Goal: Information Seeking & Learning: Learn about a topic

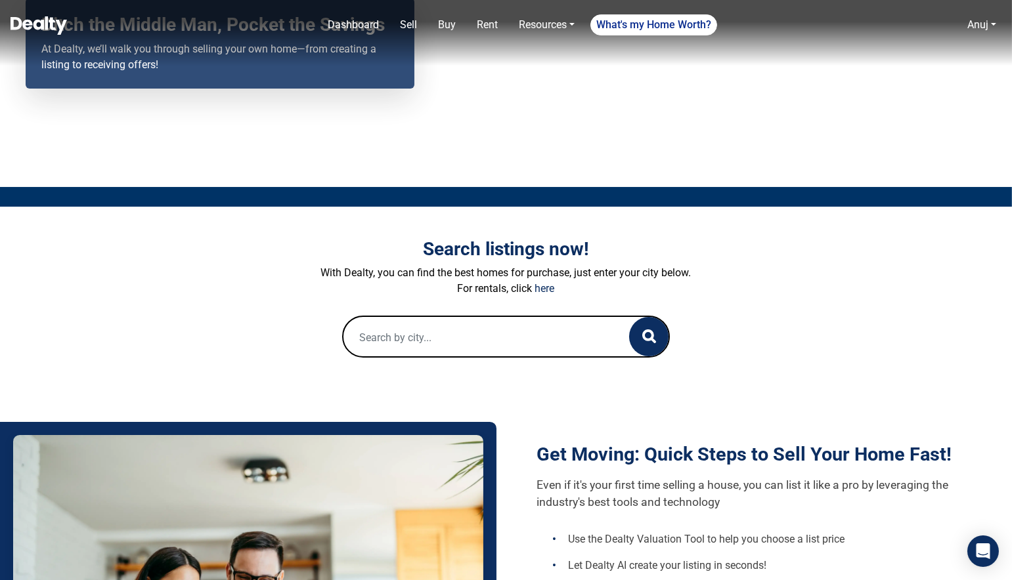
scroll to position [219, 0]
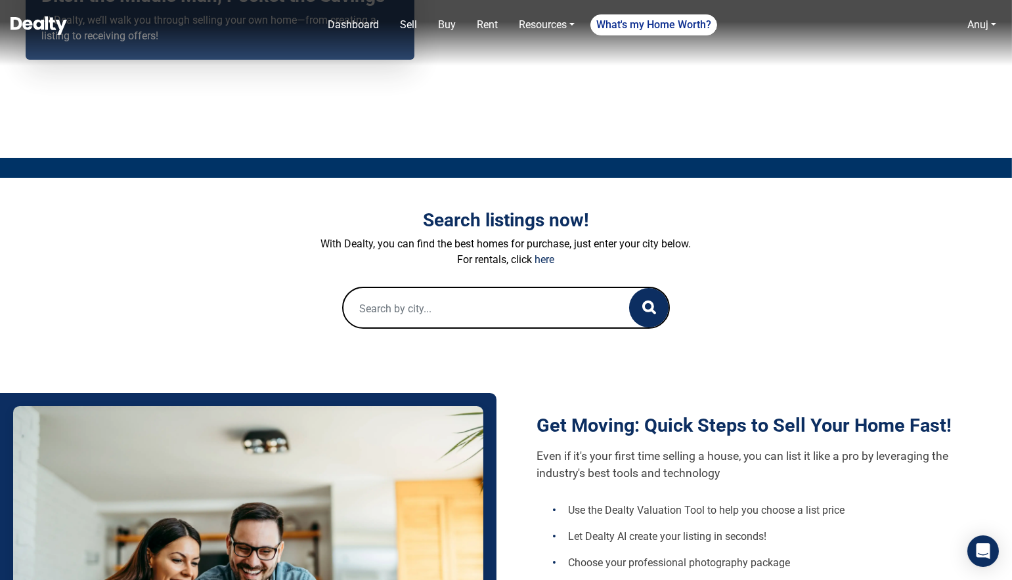
click at [436, 310] on input "text" at bounding box center [473, 309] width 260 height 42
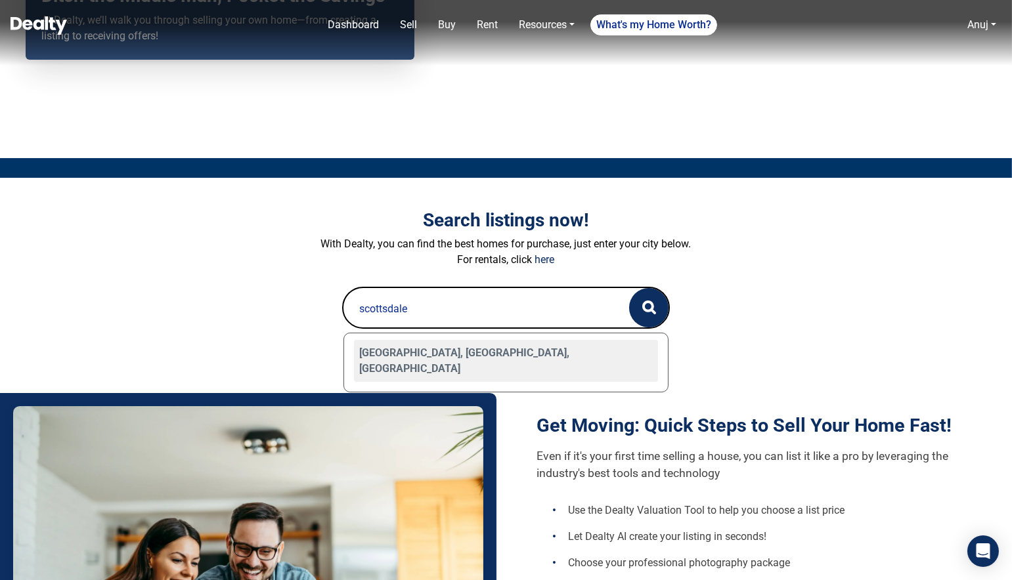
click at [396, 345] on div "[GEOGRAPHIC_DATA], [GEOGRAPHIC_DATA], [GEOGRAPHIC_DATA]" at bounding box center [506, 361] width 305 height 42
type input "[GEOGRAPHIC_DATA], [GEOGRAPHIC_DATA], [GEOGRAPHIC_DATA]"
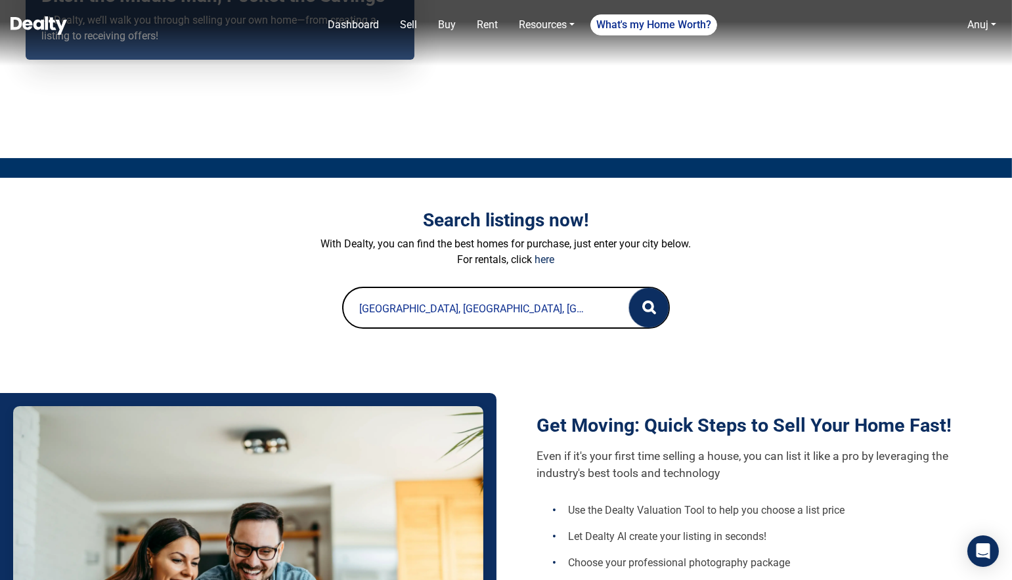
click at [652, 303] on circle "button" at bounding box center [647, 306] width 9 height 9
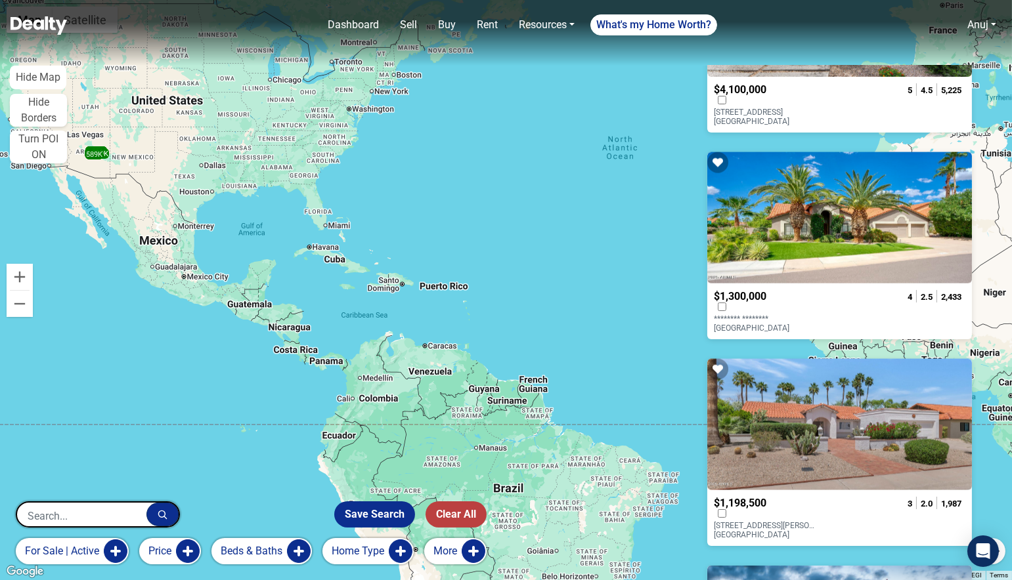
scroll to position [3723, 0]
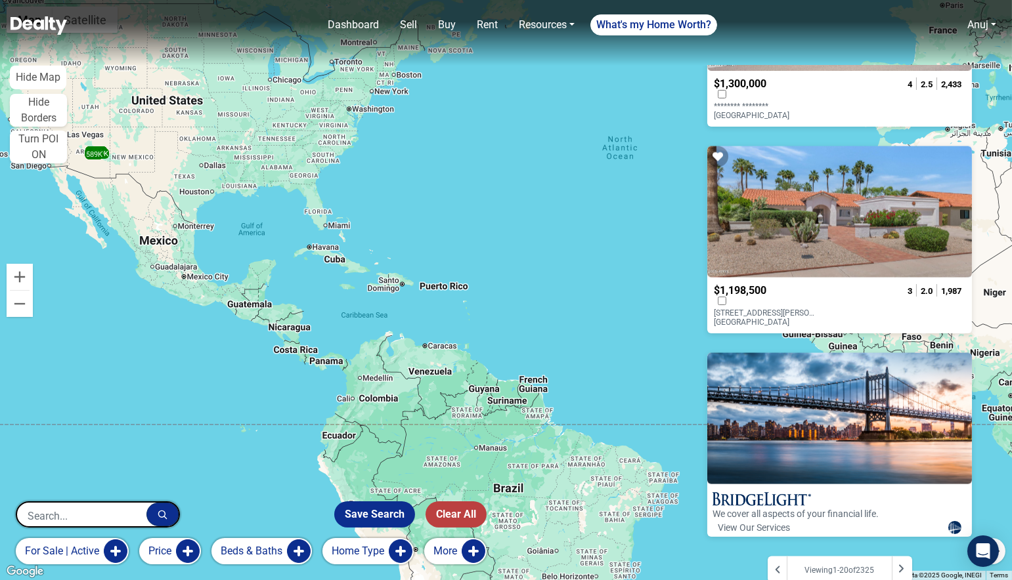
click at [905, 557] on div at bounding box center [901, 570] width 20 height 26
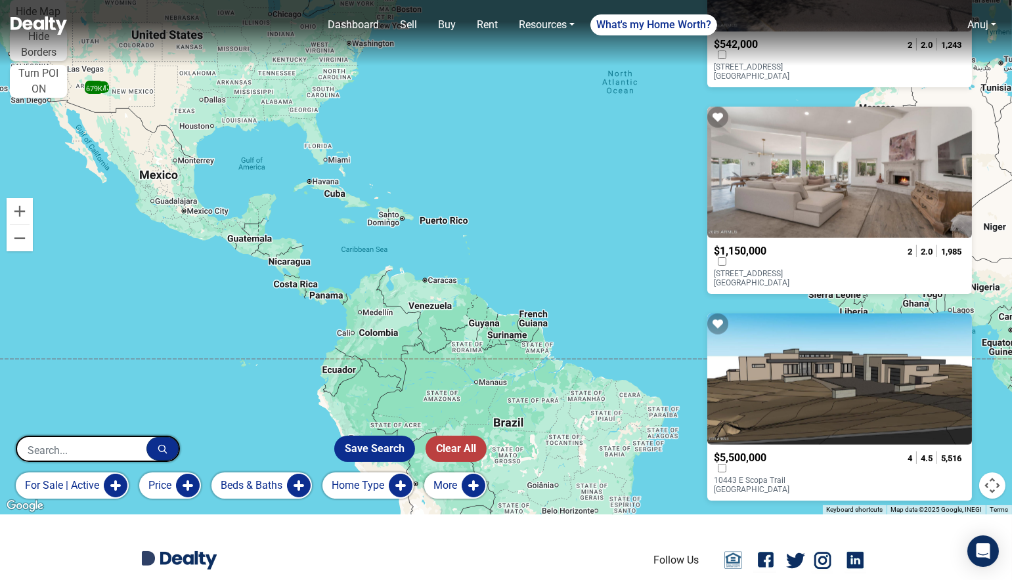
scroll to position [3723, 0]
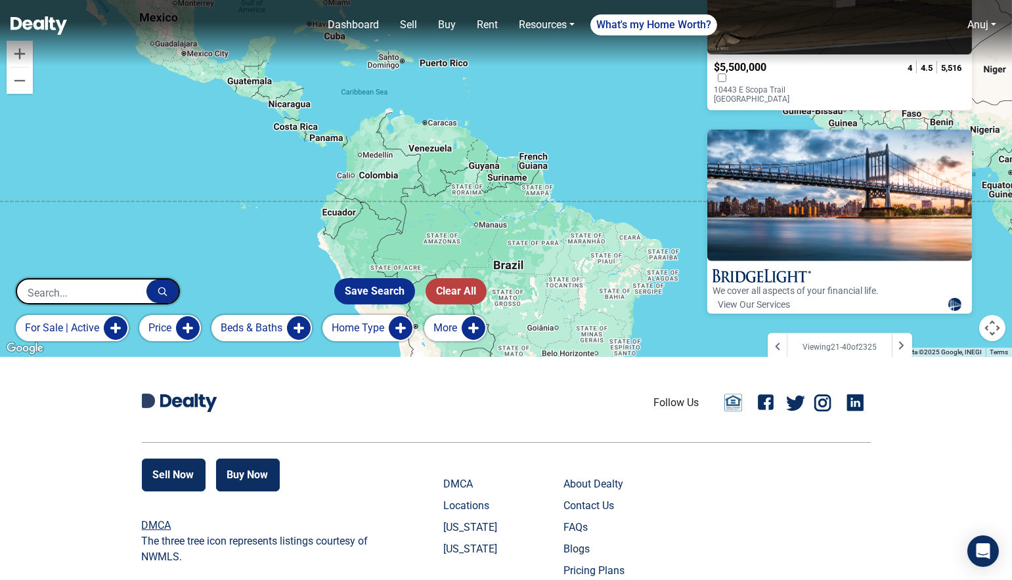
click at [903, 341] on icon at bounding box center [900, 346] width 7 height 11
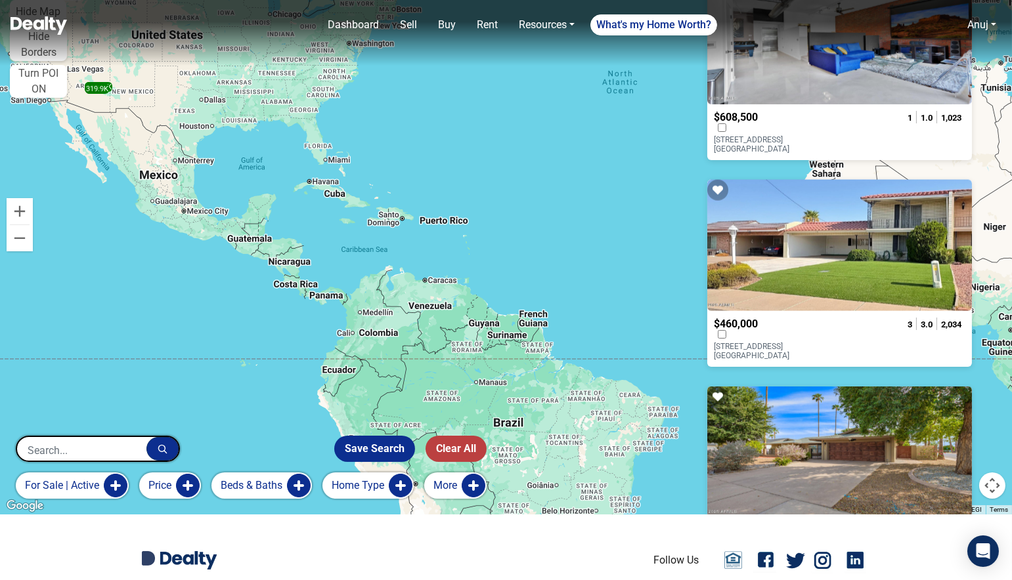
scroll to position [3723, 0]
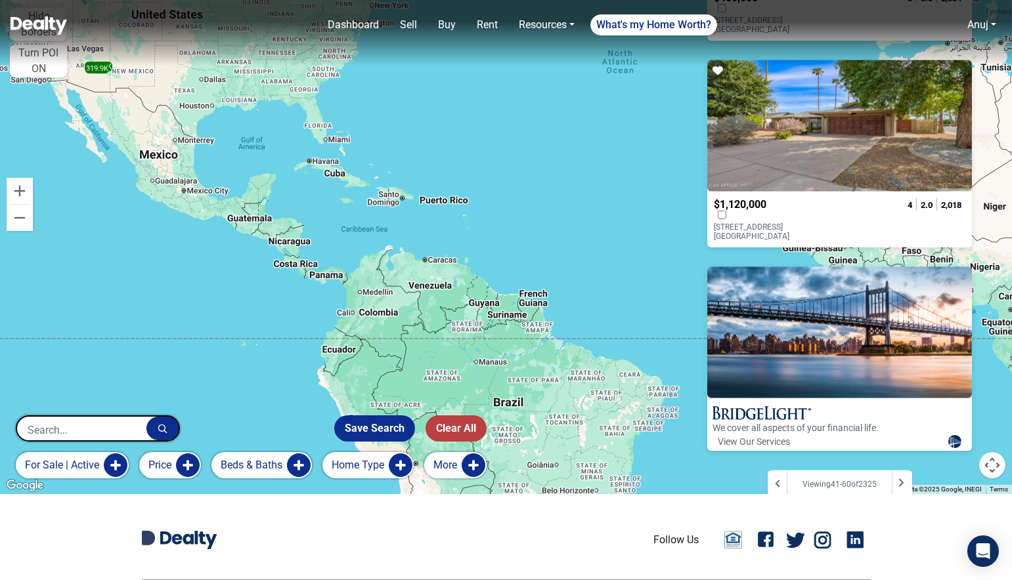
click at [897, 478] on icon at bounding box center [900, 483] width 7 height 11
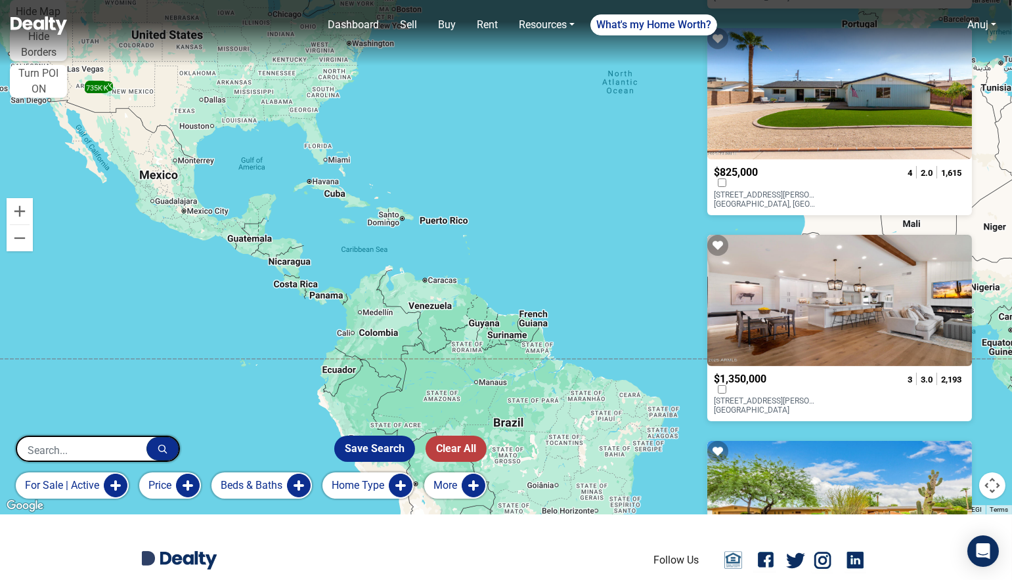
scroll to position [898, 0]
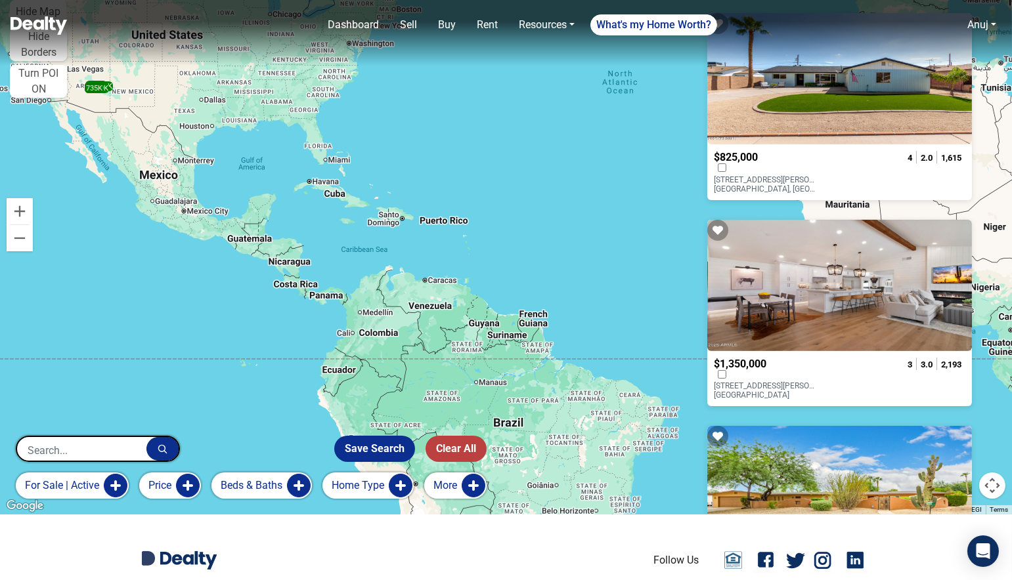
click at [81, 454] on input "text" at bounding box center [81, 450] width 129 height 26
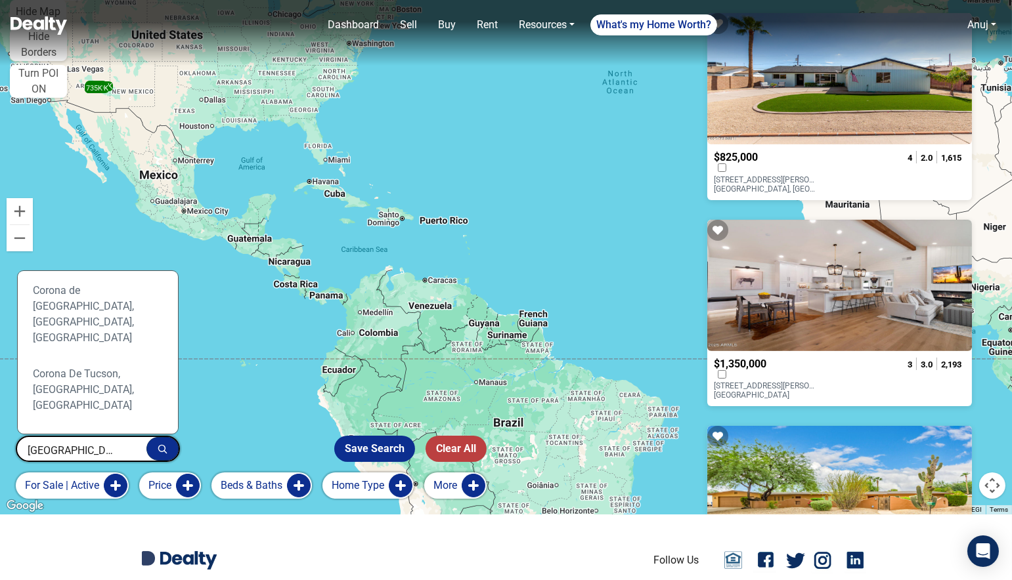
click at [70, 496] on div "Tucson, AZ, USA" at bounding box center [98, 525] width 140 height 58
type input "Tucson, AZ, USA"
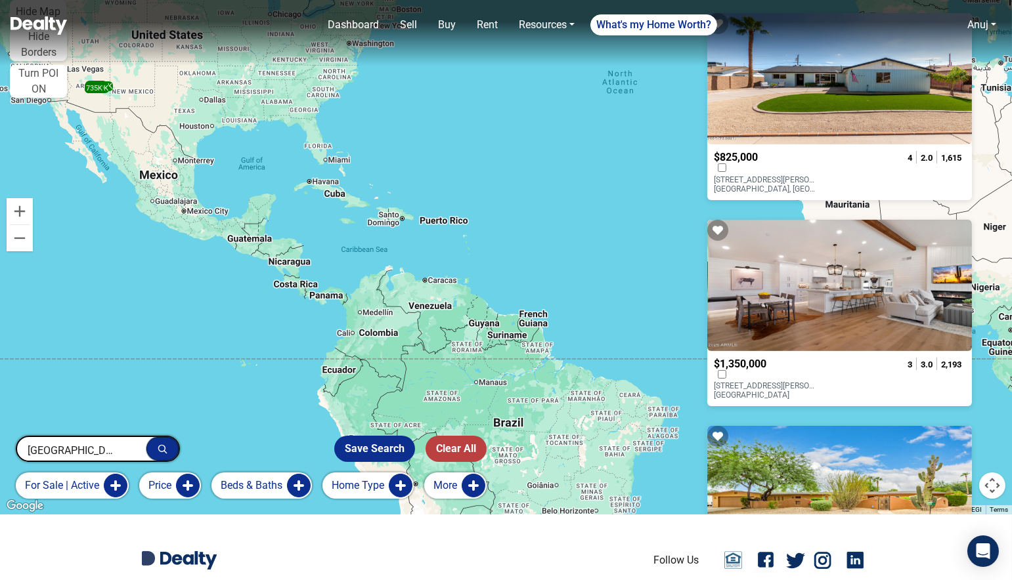
click at [156, 446] on button "button" at bounding box center [162, 449] width 32 height 24
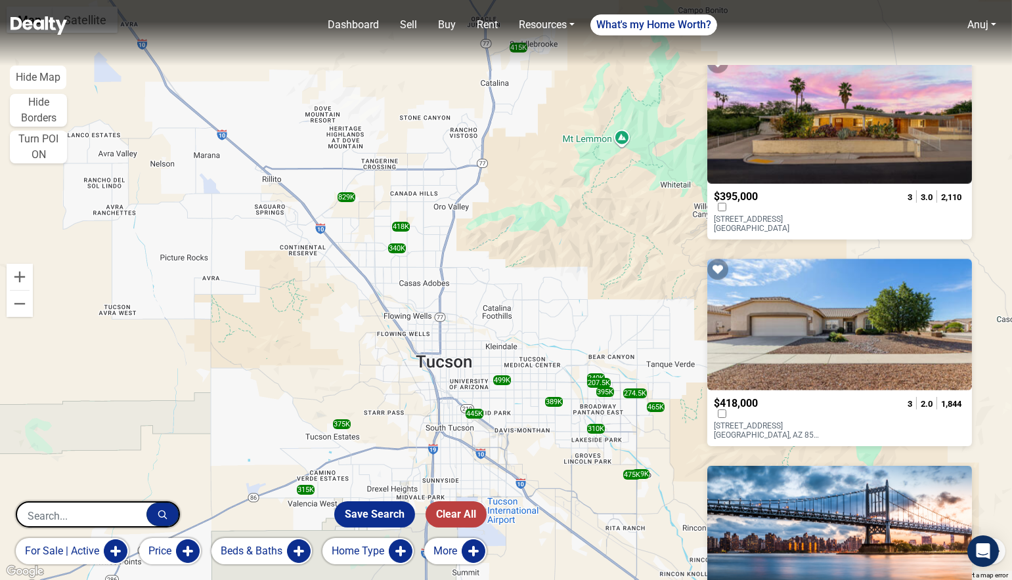
scroll to position [3723, 0]
